Goal: Task Accomplishment & Management: Manage account settings

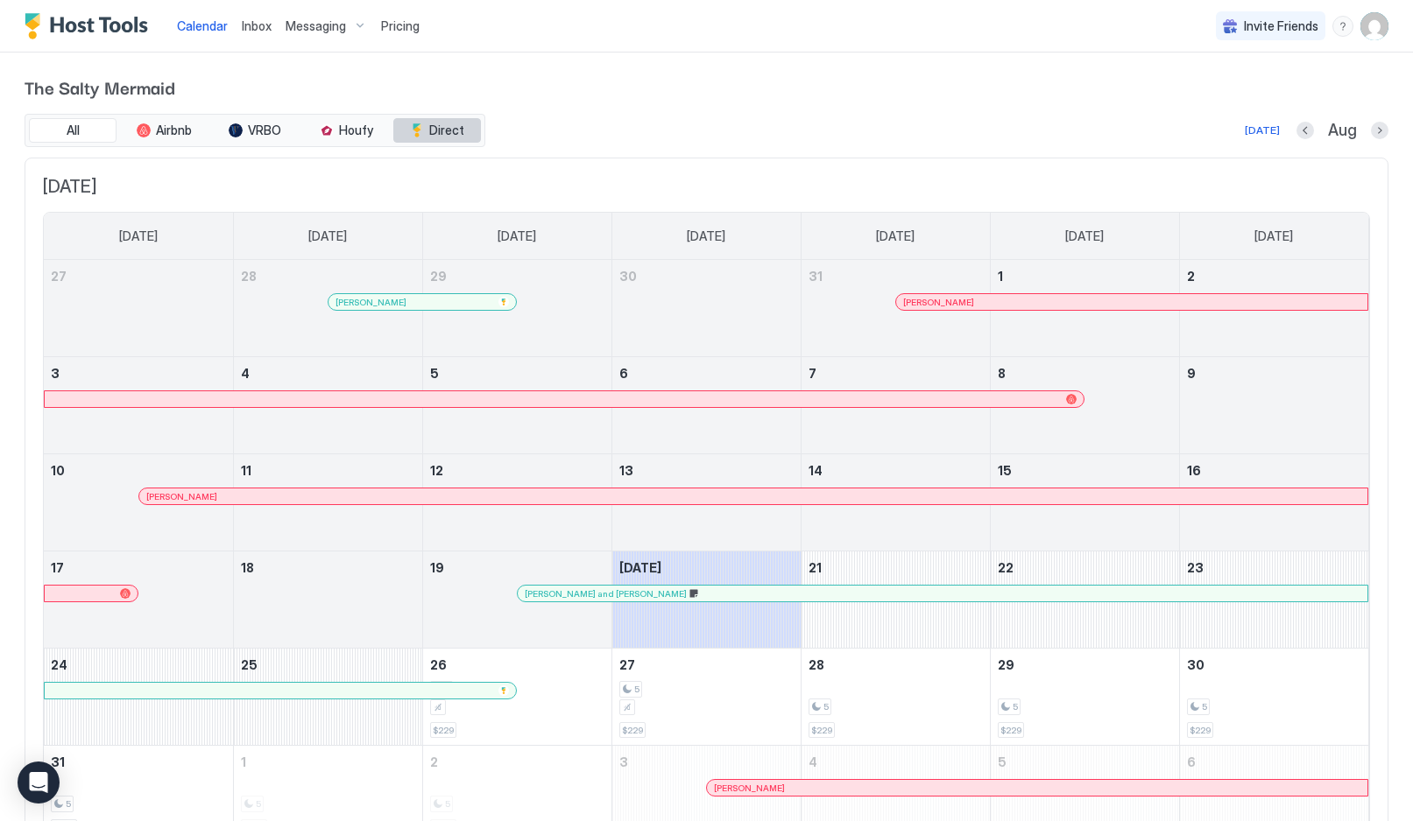
click at [427, 131] on button "Direct" at bounding box center [437, 130] width 88 height 25
click at [433, 127] on span "Direct" at bounding box center [446, 131] width 35 height 16
click at [1376, 25] on img "User profile" at bounding box center [1374, 26] width 28 height 28
click at [906, 90] on span "Settings" at bounding box center [887, 98] width 47 height 16
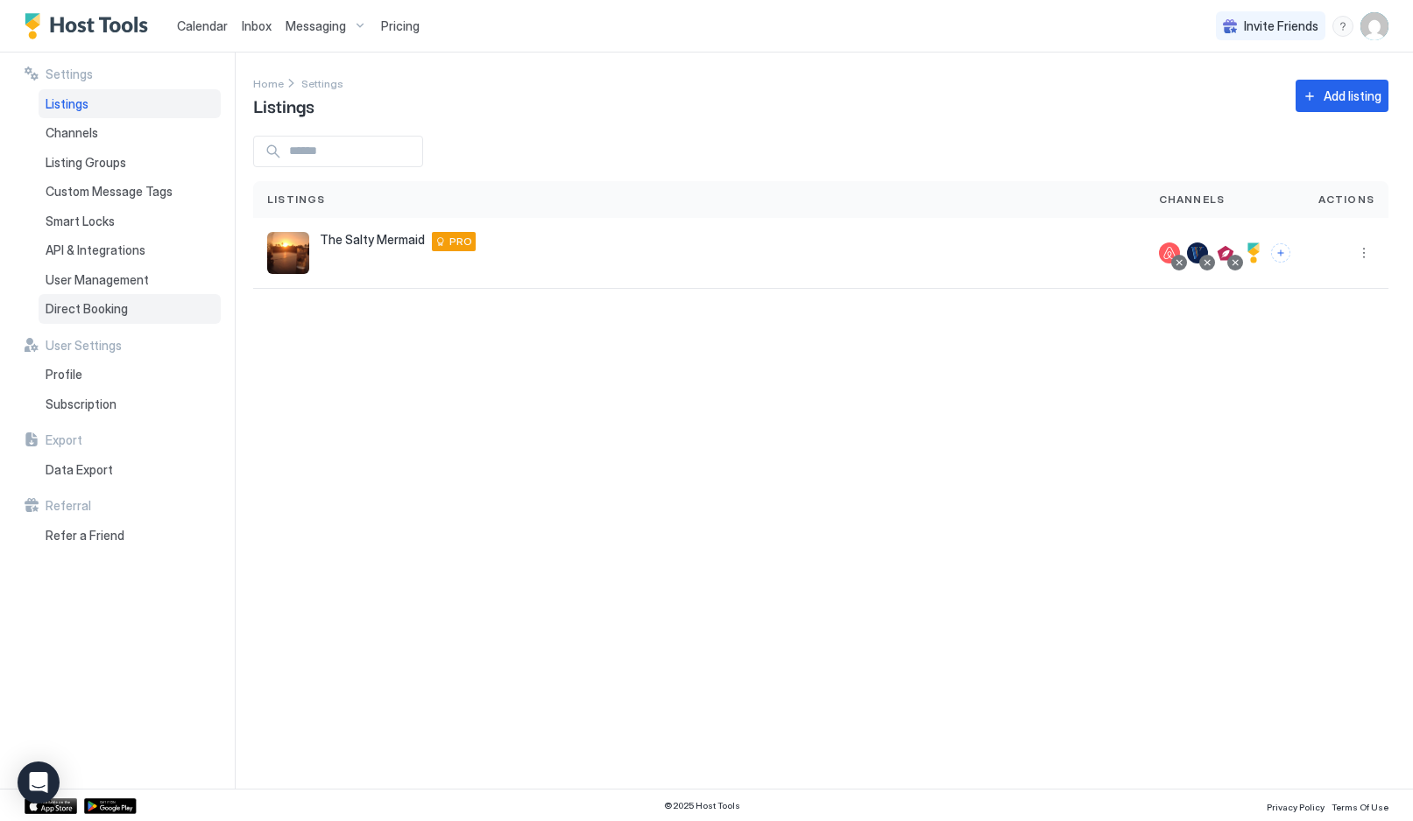
click at [101, 308] on span "Direct Booking" at bounding box center [87, 309] width 82 height 16
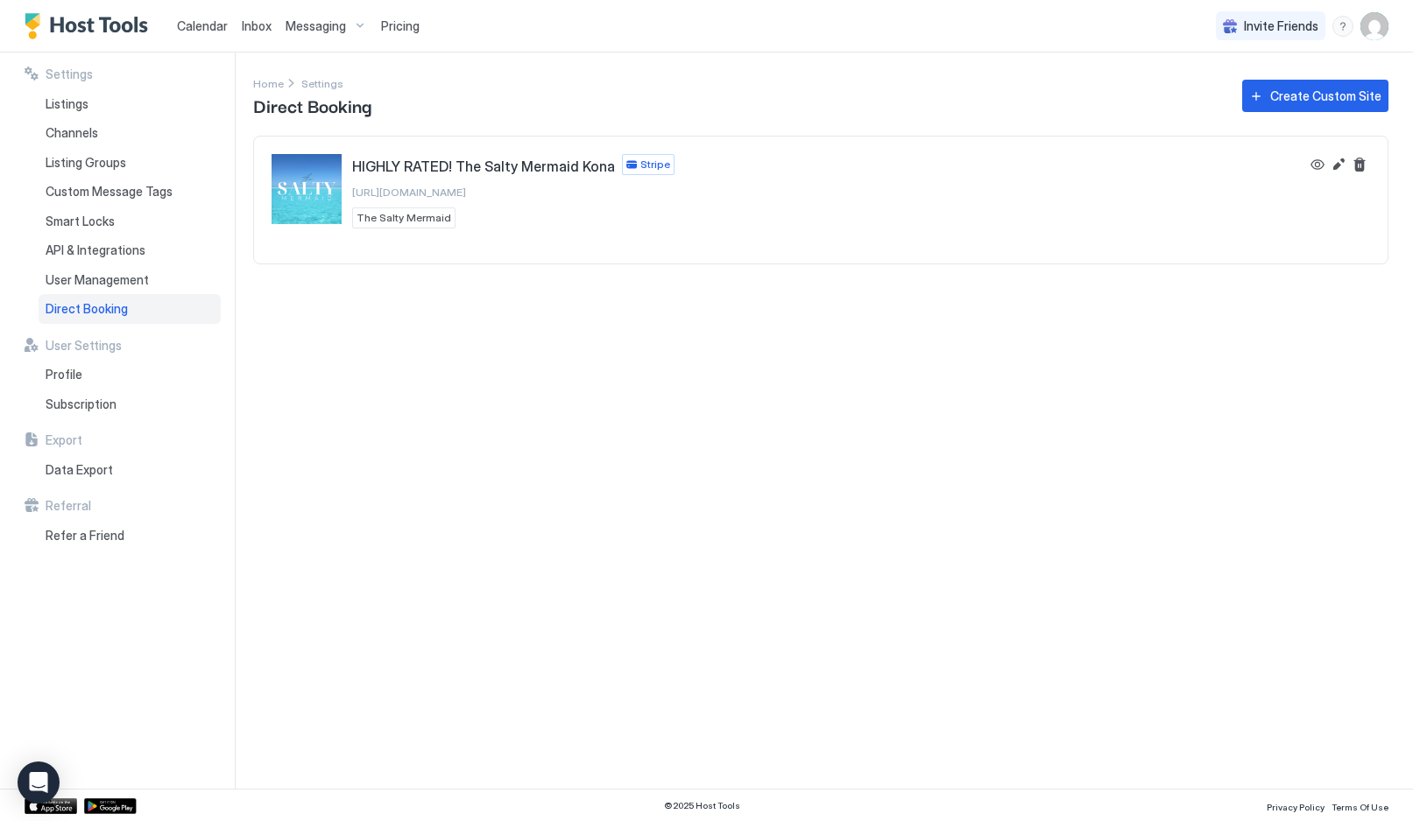
click at [1334, 173] on button "Edit" at bounding box center [1338, 164] width 21 height 21
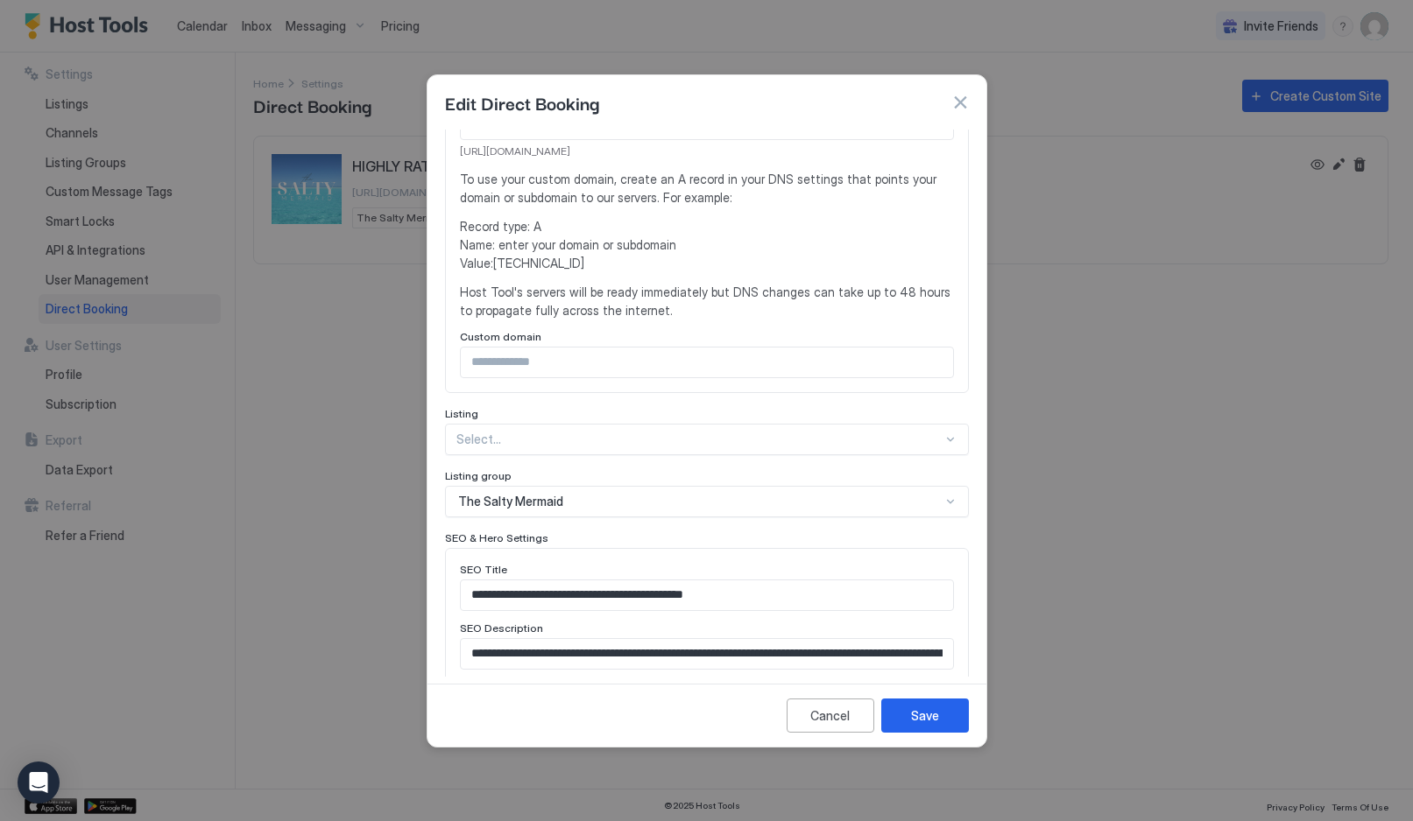
scroll to position [397, 0]
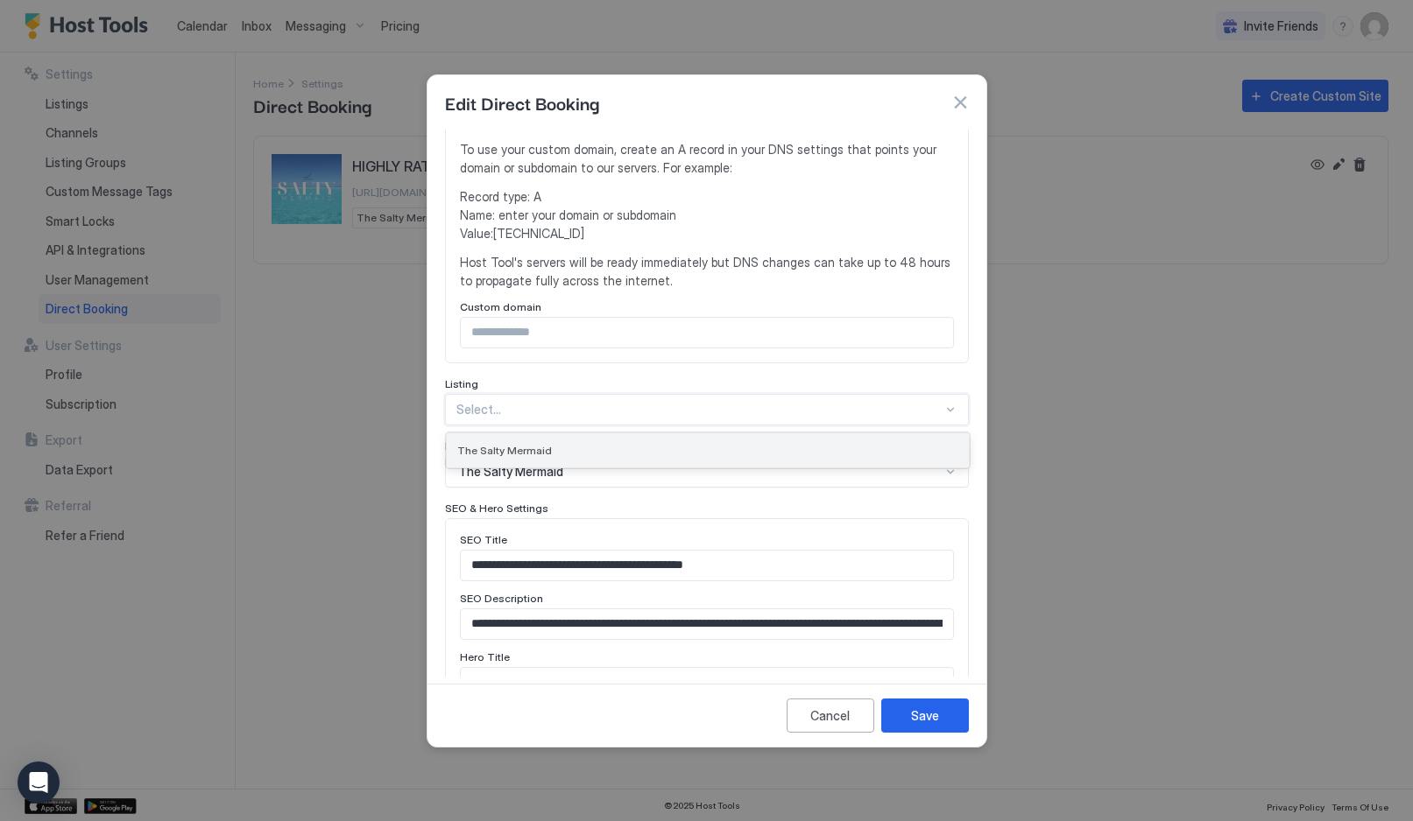
click at [915, 439] on div "The Salty Mermaid" at bounding box center [708, 451] width 522 height 34
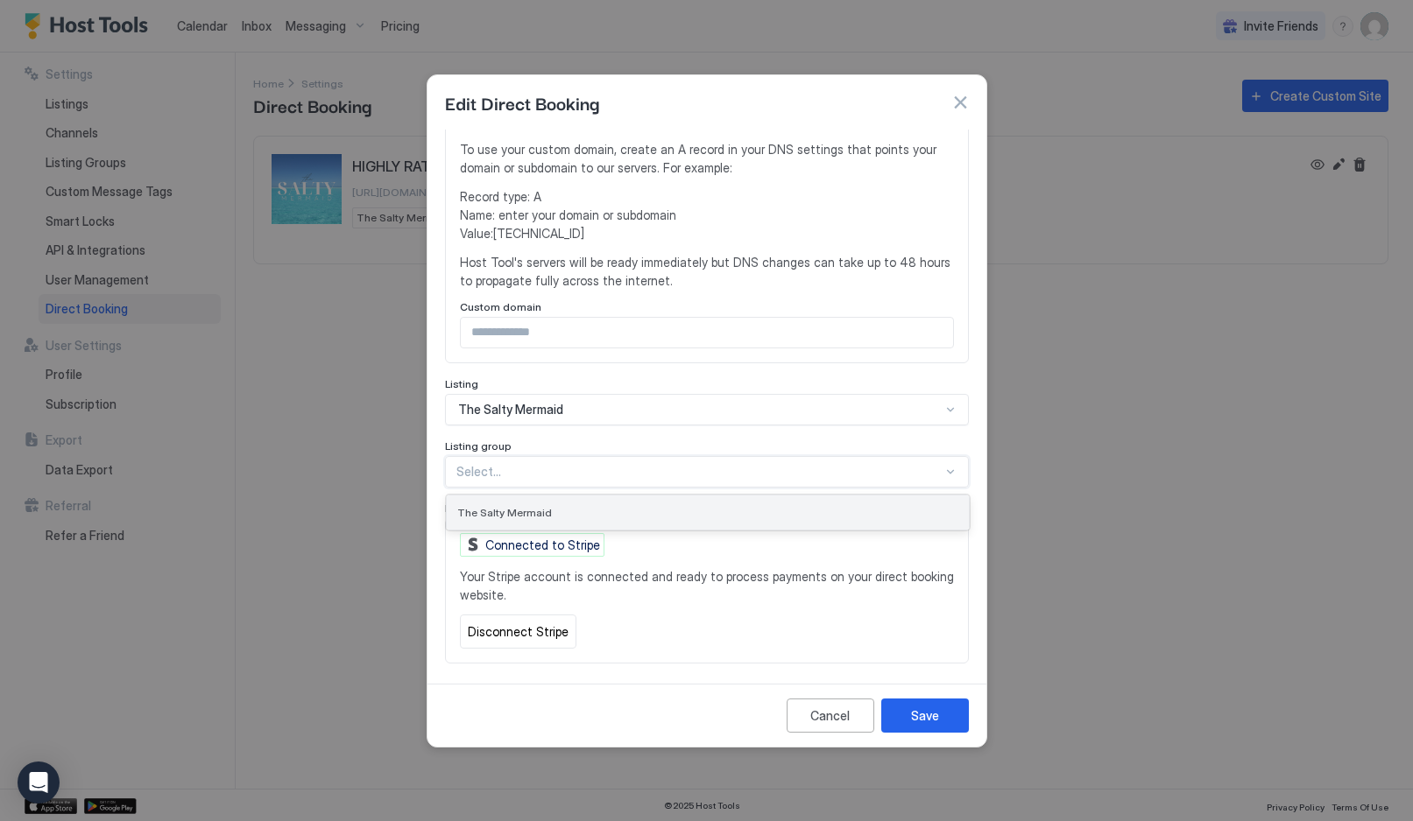
click at [884, 506] on div "The Salty Mermaid" at bounding box center [707, 512] width 501 height 13
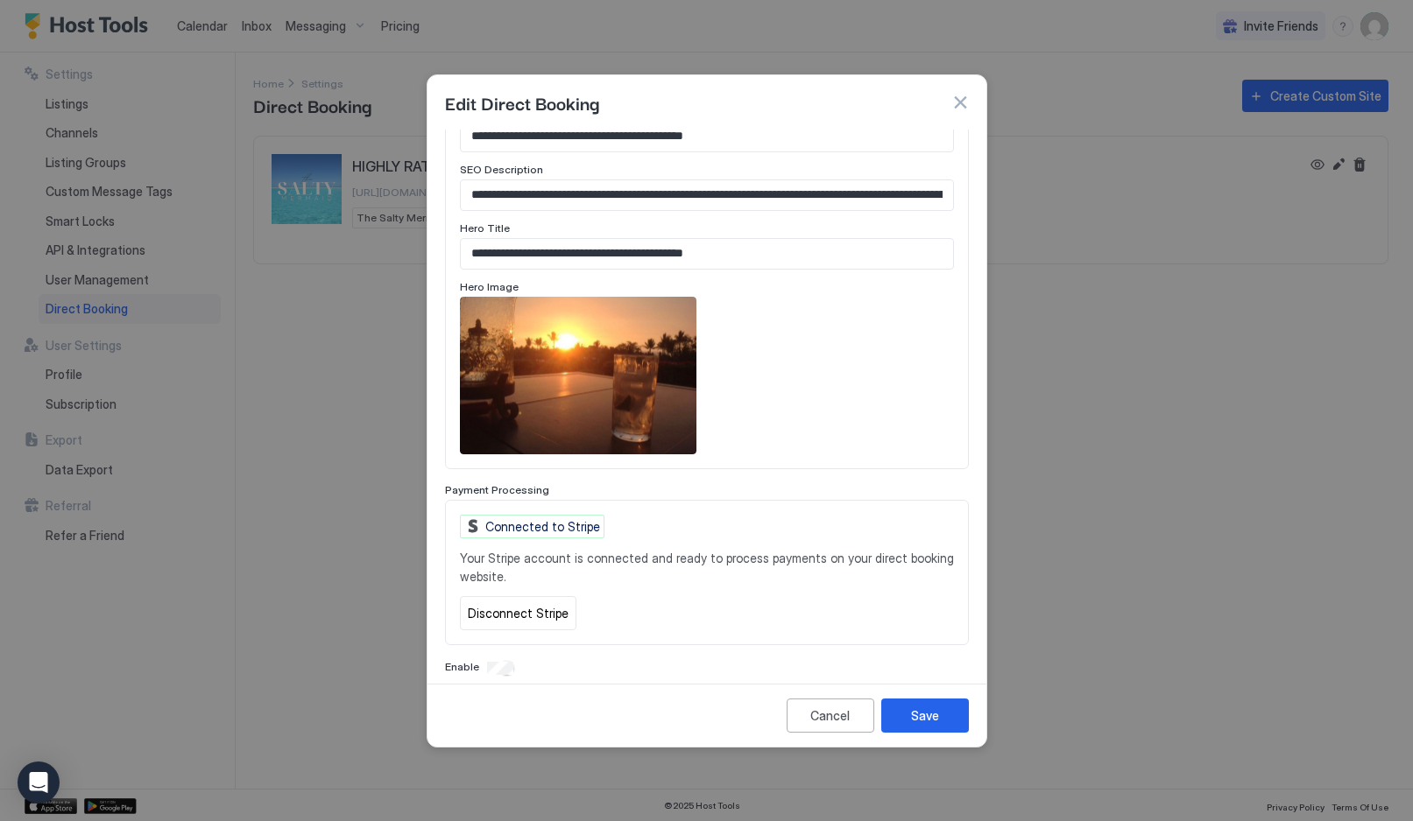
scroll to position [825, 0]
click at [957, 108] on button "button" at bounding box center [960, 103] width 18 height 18
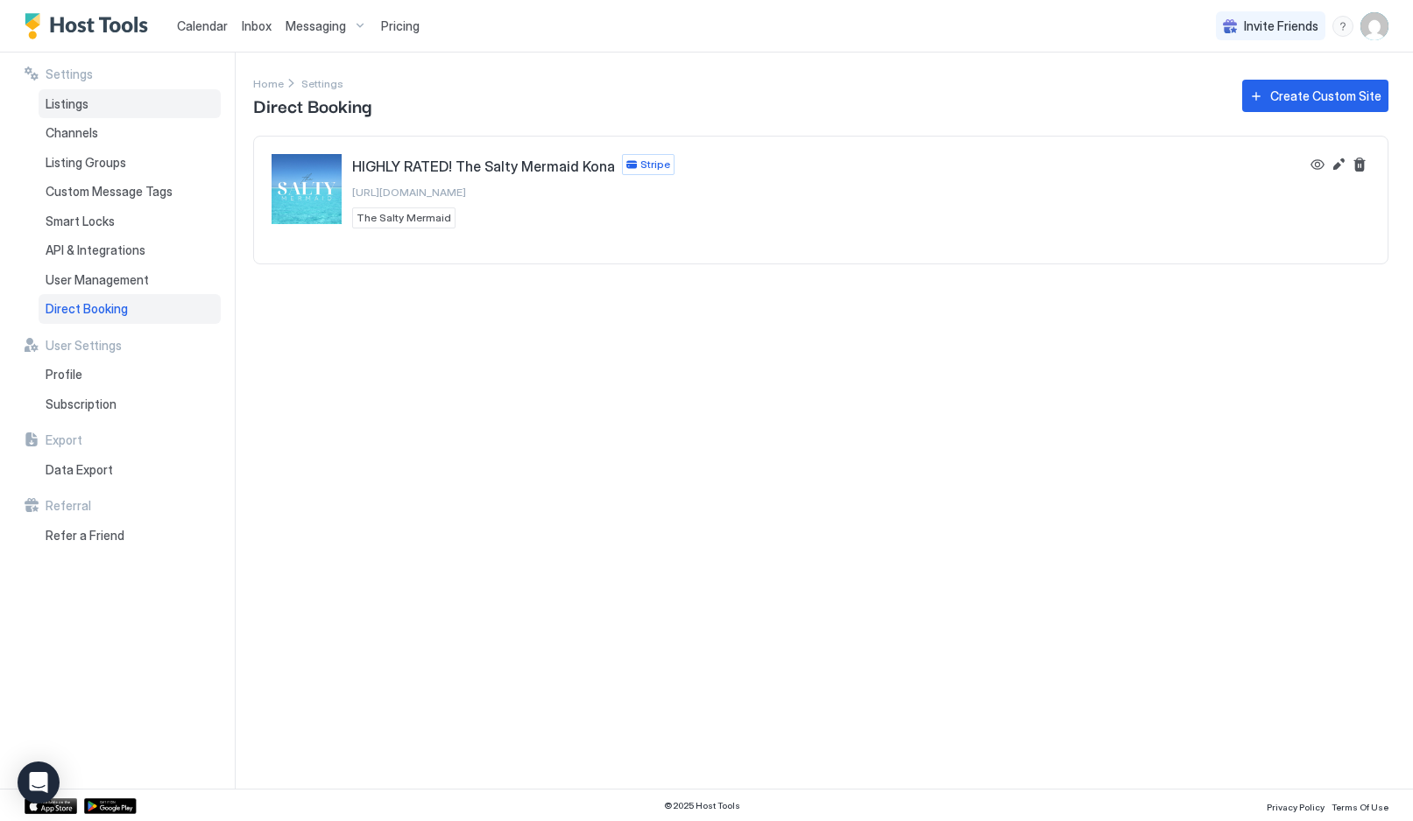
click at [71, 99] on span "Listings" at bounding box center [67, 104] width 43 height 16
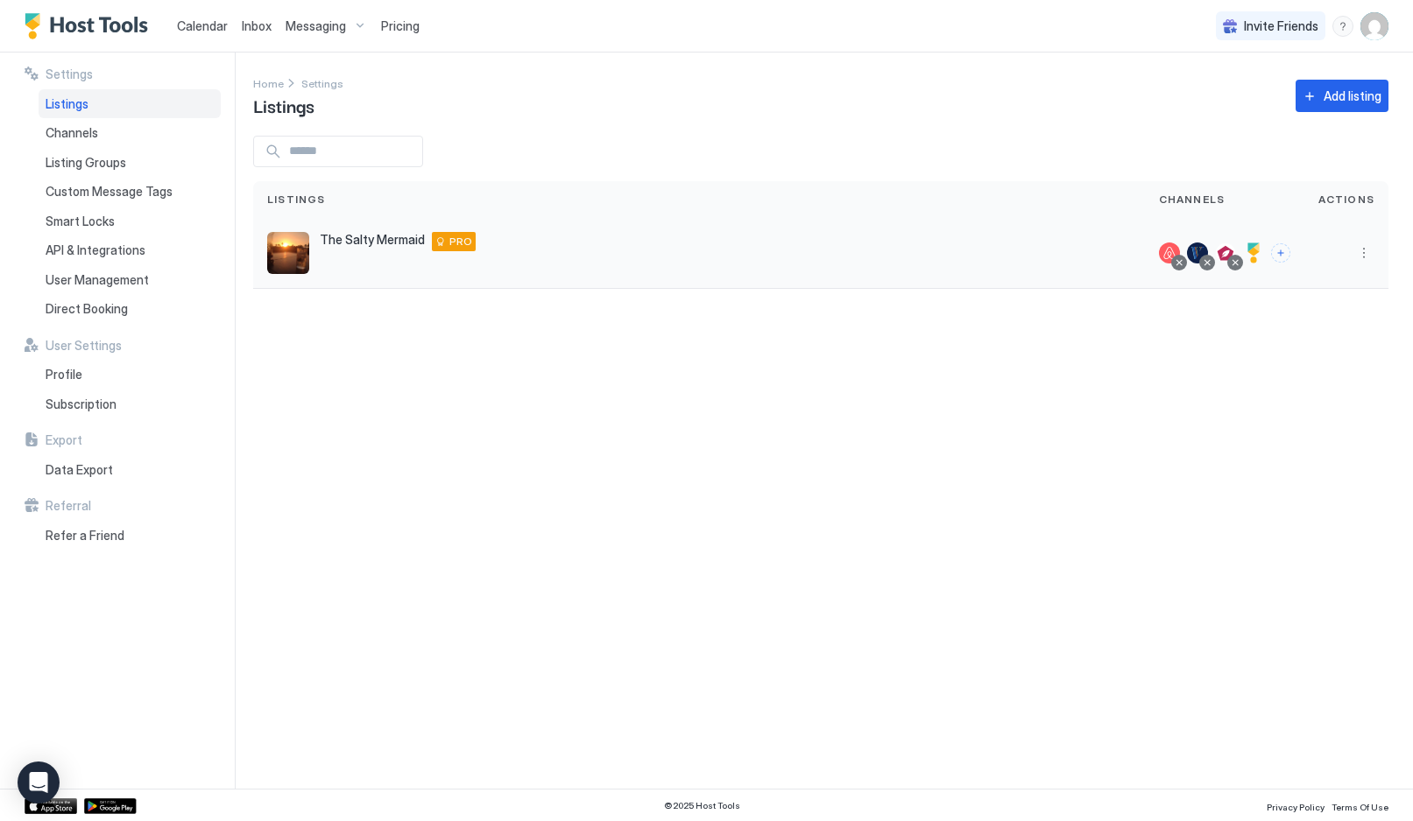
click at [351, 267] on div "The Salty Mermaid [STREET_ADDRESS] PRO" at bounding box center [699, 253] width 864 height 42
click at [93, 155] on span "Listing Groups" at bounding box center [86, 163] width 81 height 16
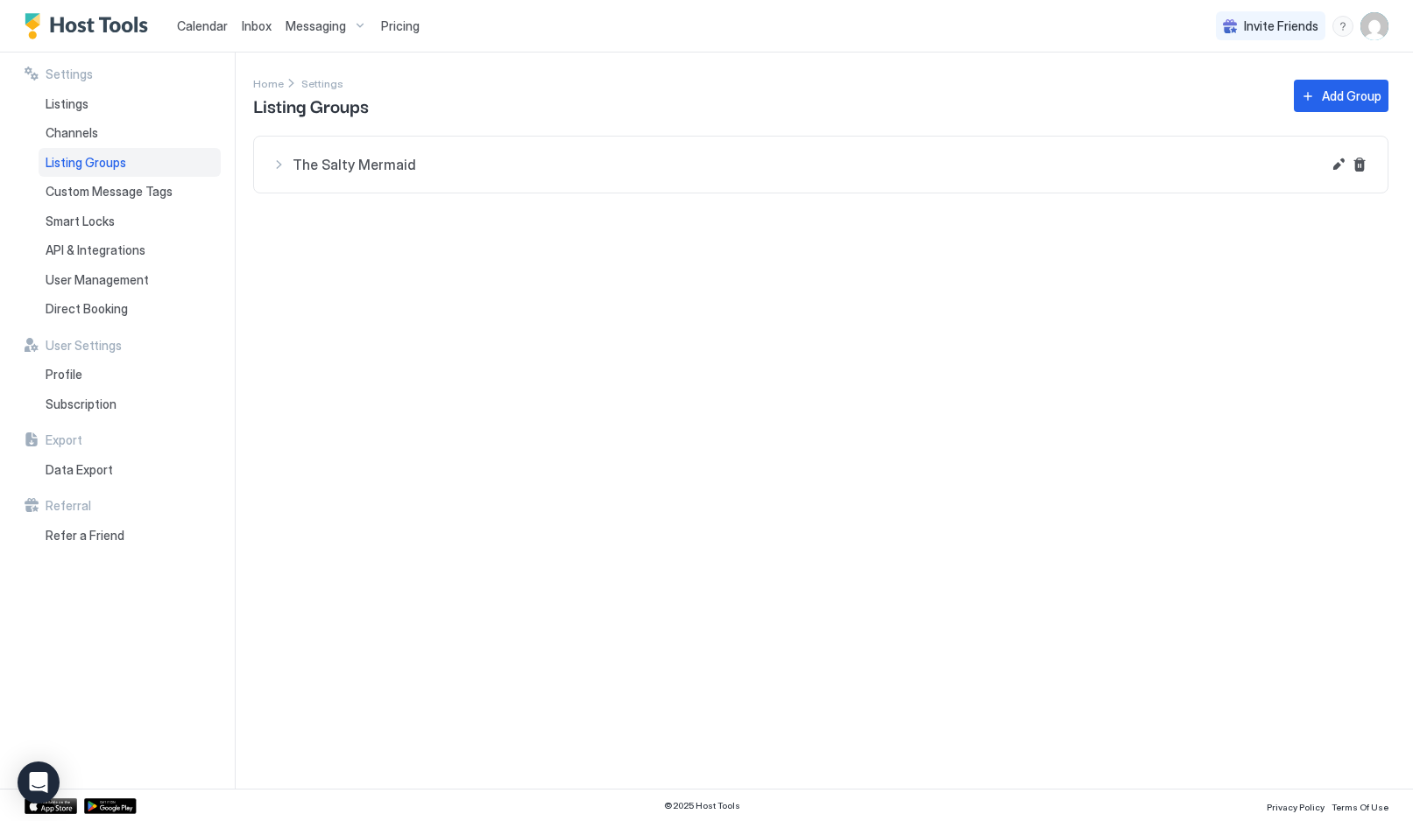
click at [316, 164] on span "The Salty Mermaid" at bounding box center [807, 165] width 1028 height 18
click at [325, 229] on img "listing image" at bounding box center [307, 229] width 42 height 42
click at [413, 234] on div at bounding box center [409, 234] width 14 height 14
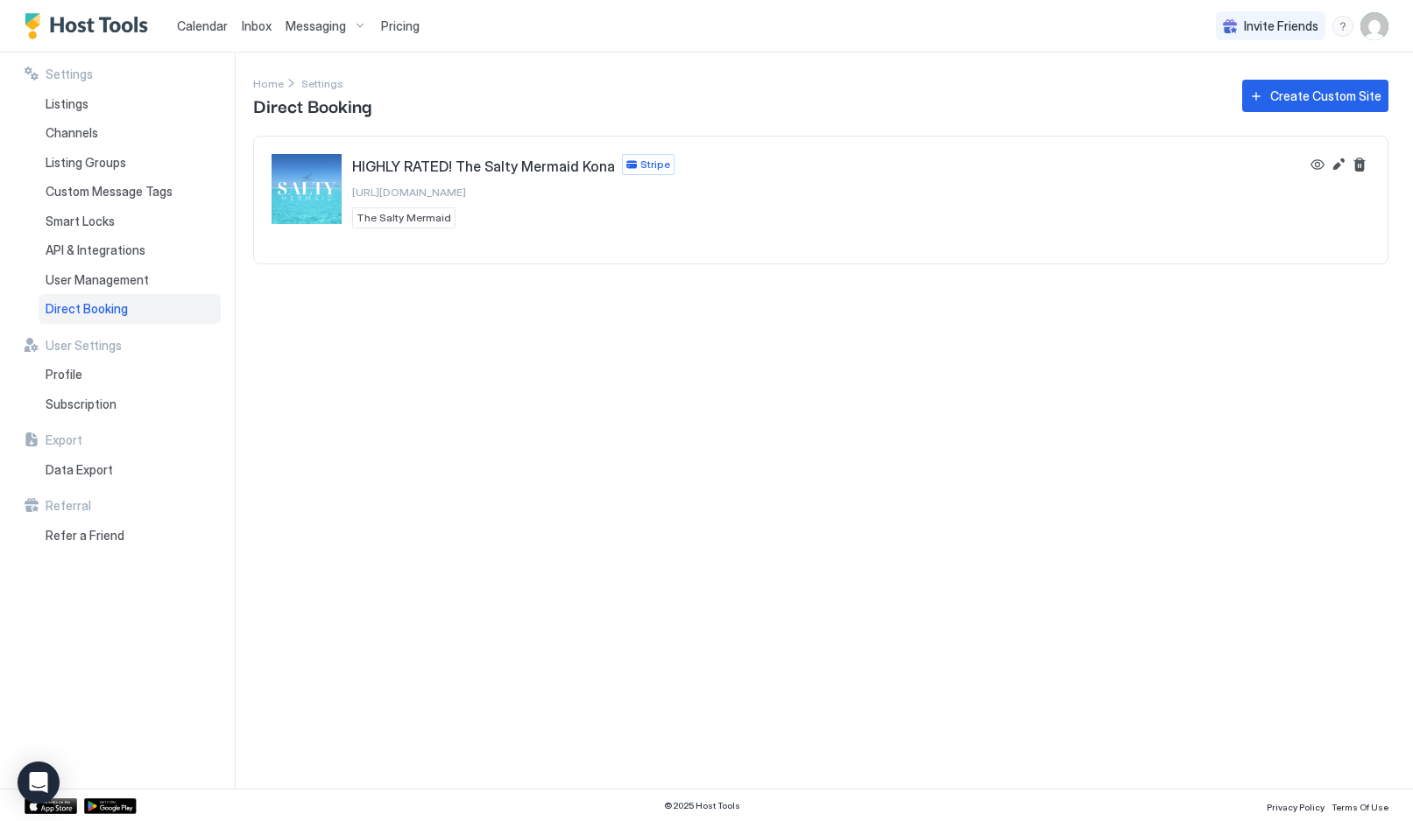
click at [1339, 166] on button "Edit" at bounding box center [1338, 164] width 21 height 21
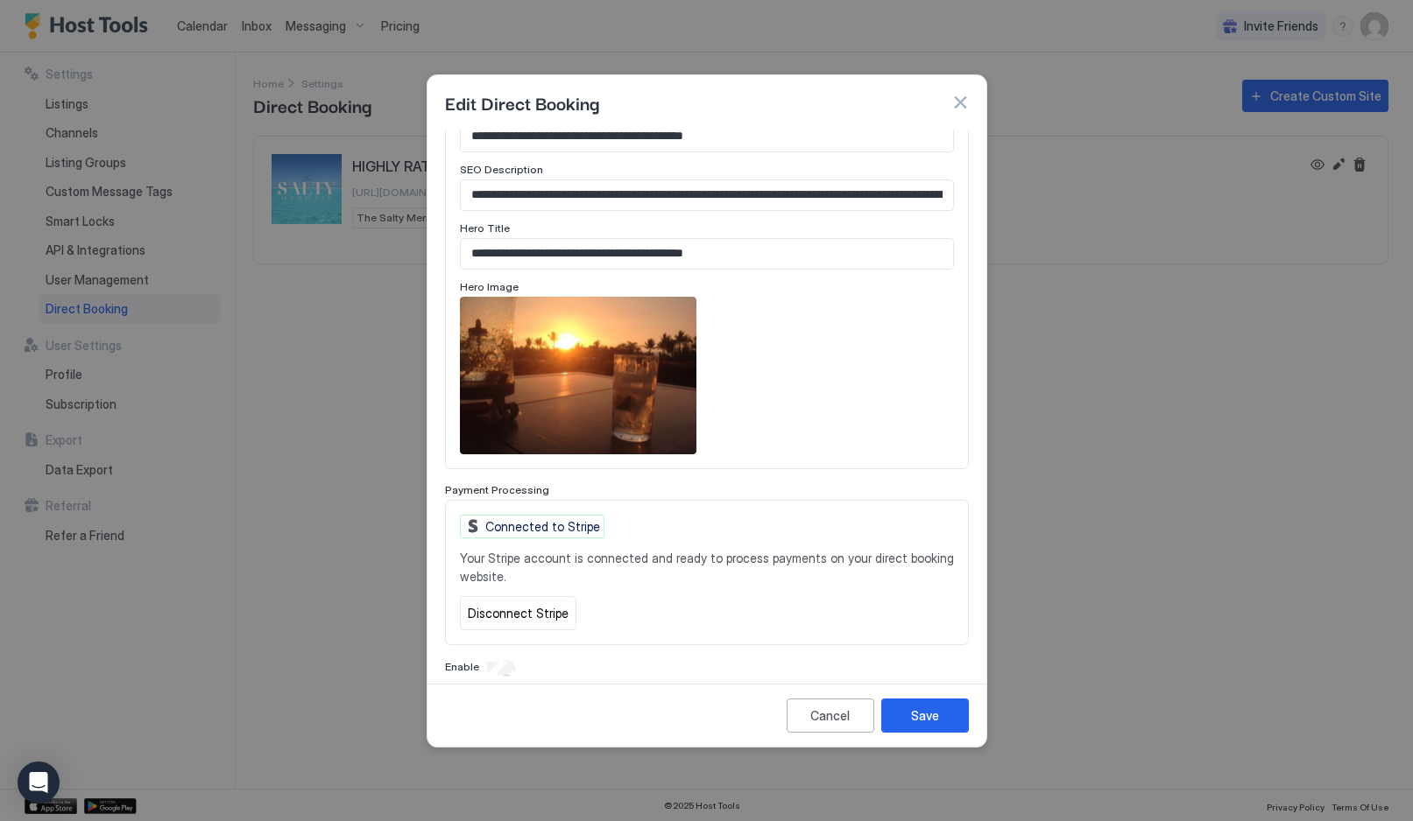
scroll to position [825, 0]
click at [960, 107] on button "button" at bounding box center [960, 103] width 18 height 18
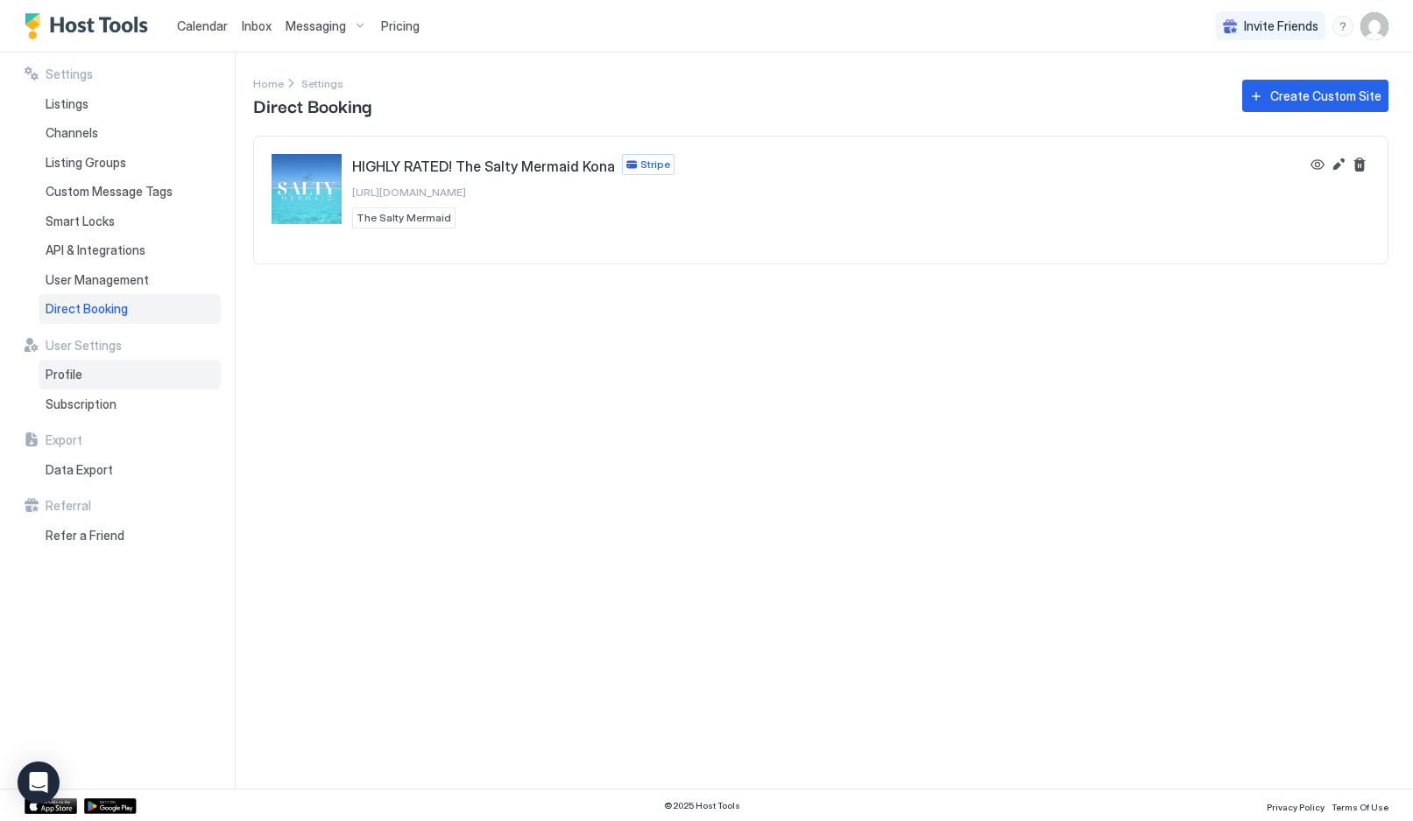
click at [67, 368] on span "Profile" at bounding box center [64, 375] width 37 height 16
